Goal: Task Accomplishment & Management: Use online tool/utility

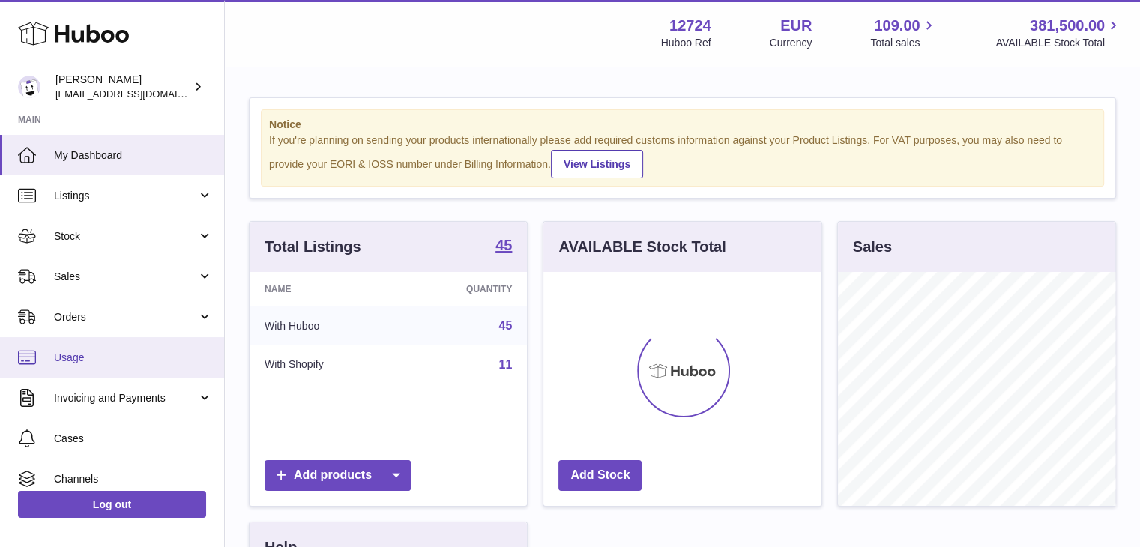
scroll to position [234, 278]
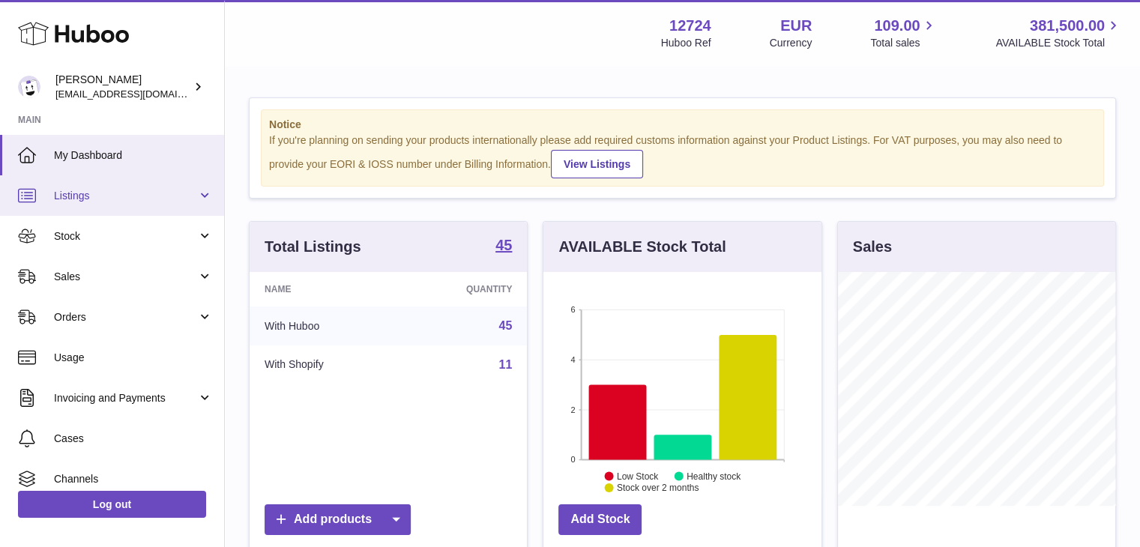
click at [106, 201] on span "Listings" at bounding box center [125, 196] width 143 height 14
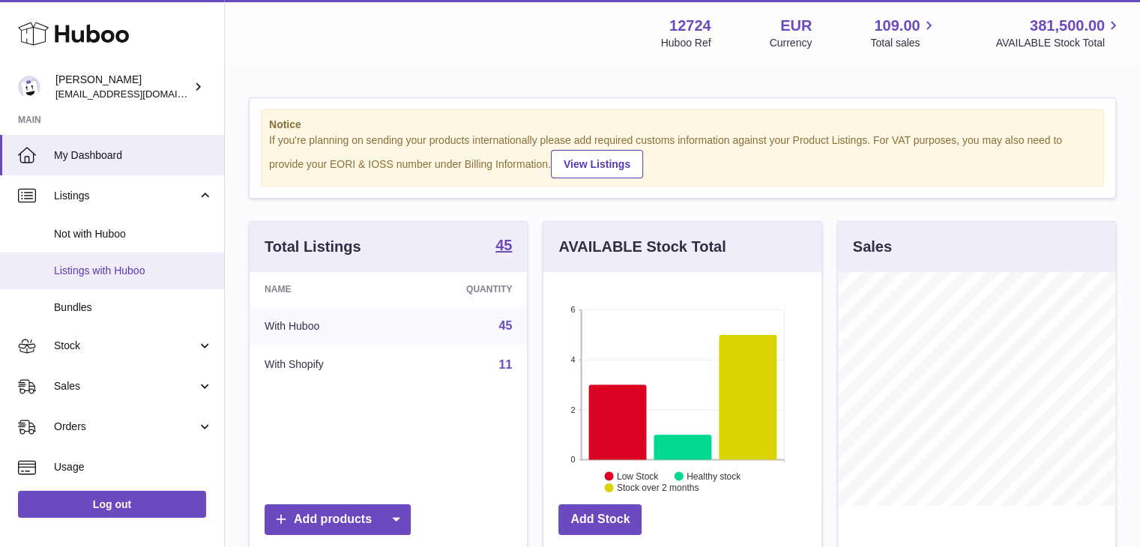
click at [99, 264] on span "Listings with Huboo" at bounding box center [133, 271] width 159 height 14
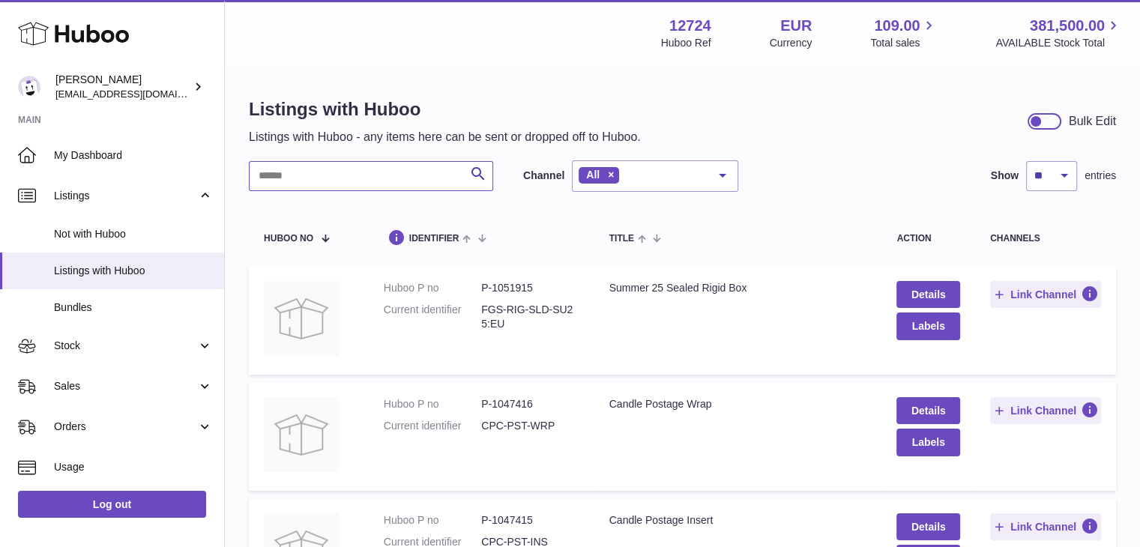
click at [365, 172] on input "text" at bounding box center [371, 176] width 244 height 30
type input "******"
drag, startPoint x: 330, startPoint y: 175, endPoint x: 721, endPoint y: 441, distance: 472.8
click at [721, 441] on td "Title Summer 25 Return Ready Unit" at bounding box center [738, 436] width 288 height 109
click at [512, 399] on dd "P-1046769" at bounding box center [529, 404] width 97 height 14
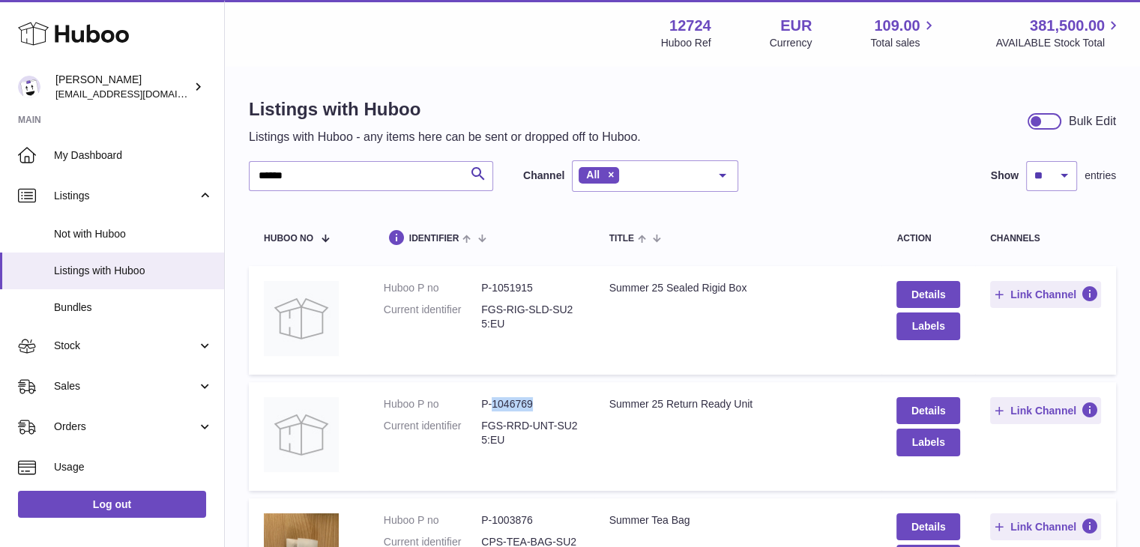
click at [512, 399] on dd "P-1046769" at bounding box center [529, 404] width 97 height 14
copy dd "1046769"
